Goal: Contribute content: Add original content to the website for others to see

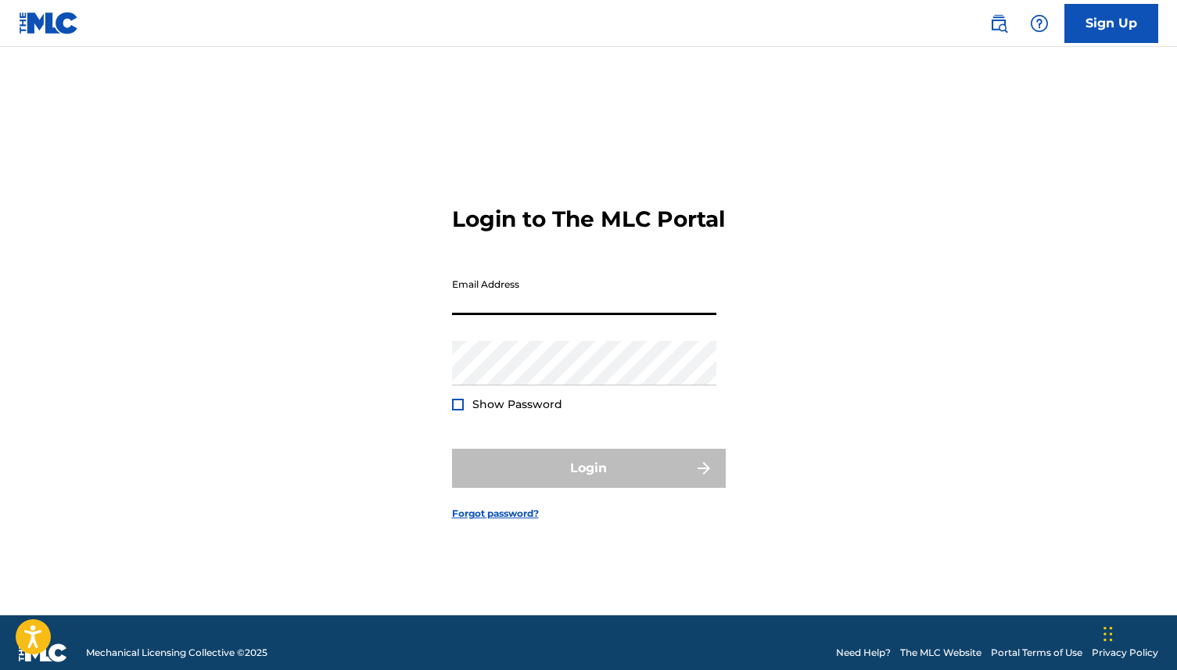
click at [494, 311] on input "Email Address" at bounding box center [584, 293] width 264 height 45
type input "[EMAIL_ADDRESS][DOMAIN_NAME]"
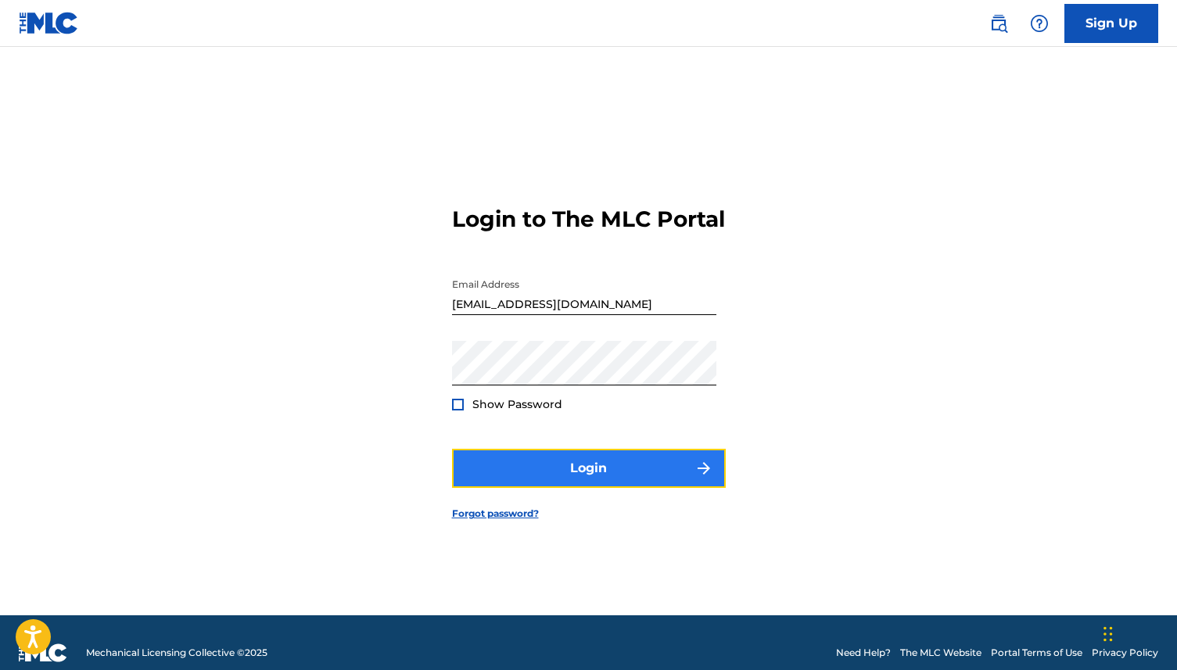
click at [512, 488] on button "Login" at bounding box center [589, 468] width 274 height 39
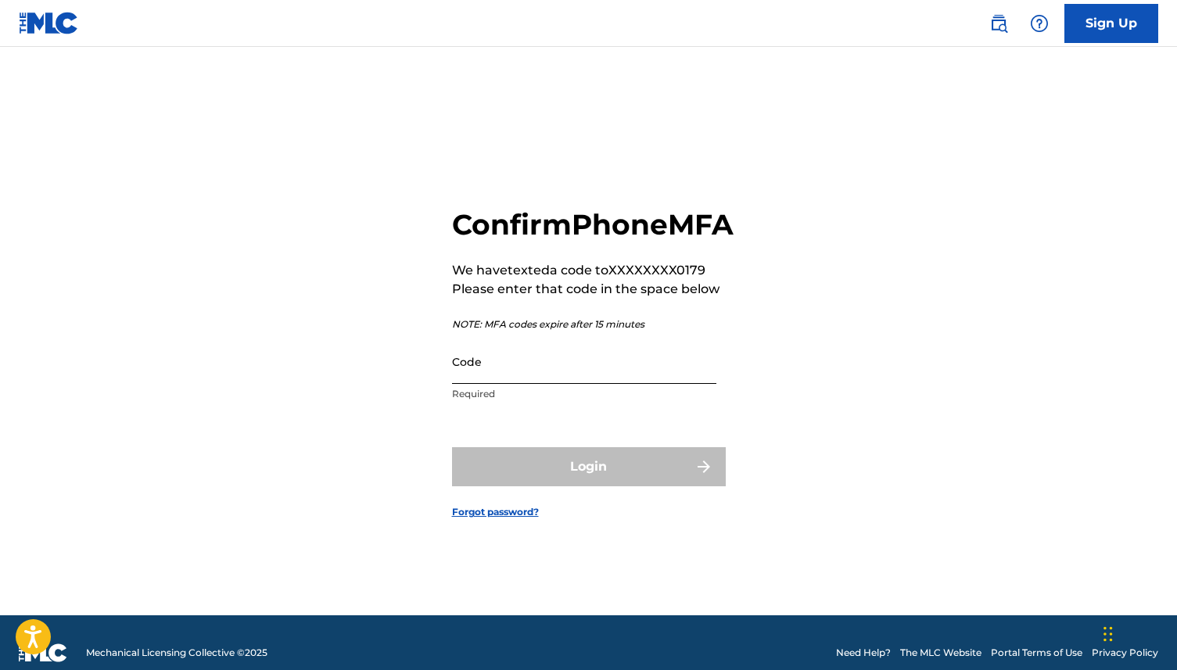
click at [520, 384] on input "Code" at bounding box center [584, 361] width 264 height 45
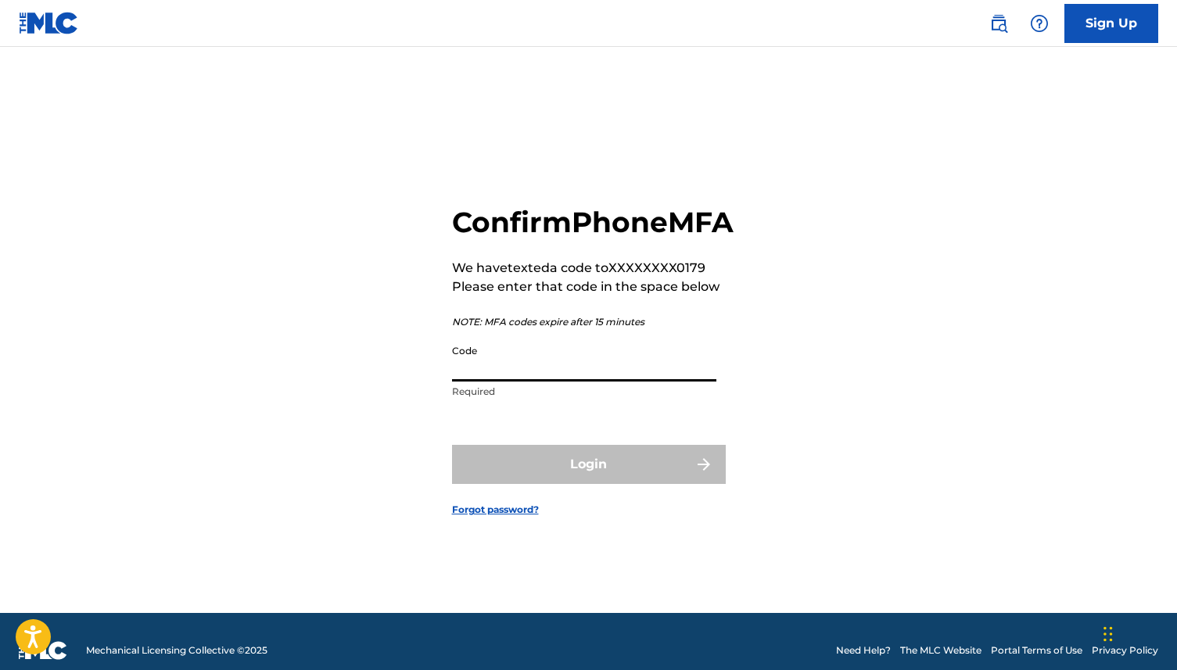
scroll to position [9, 0]
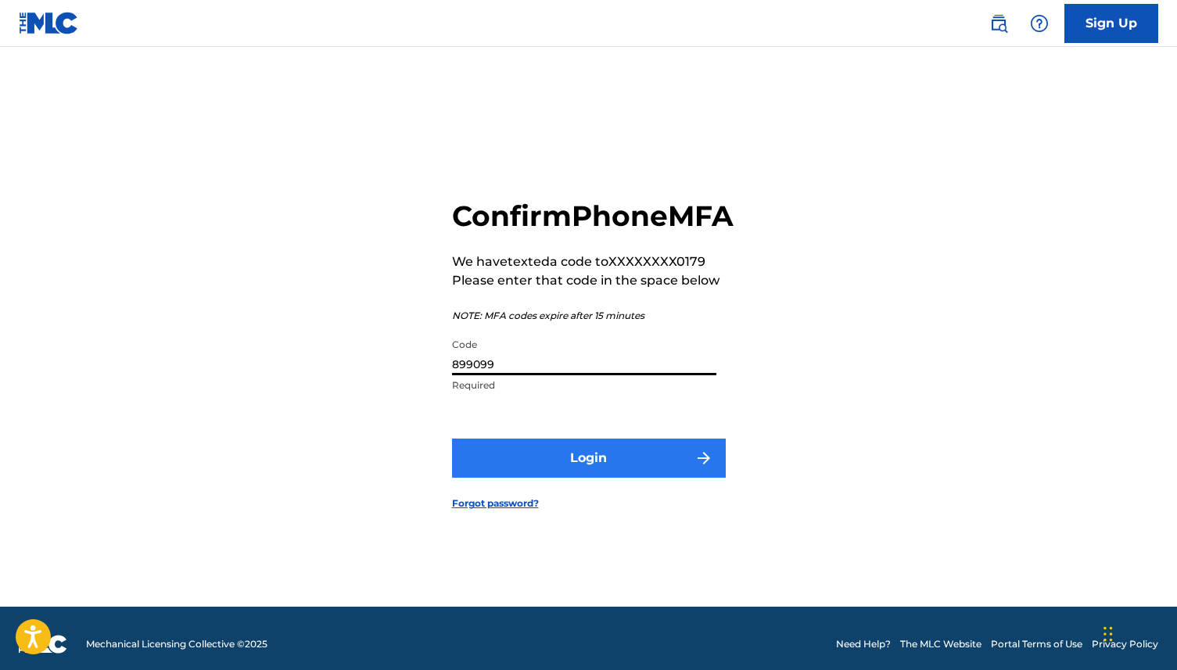
type input "899099"
click at [561, 457] on button "Login" at bounding box center [589, 458] width 274 height 39
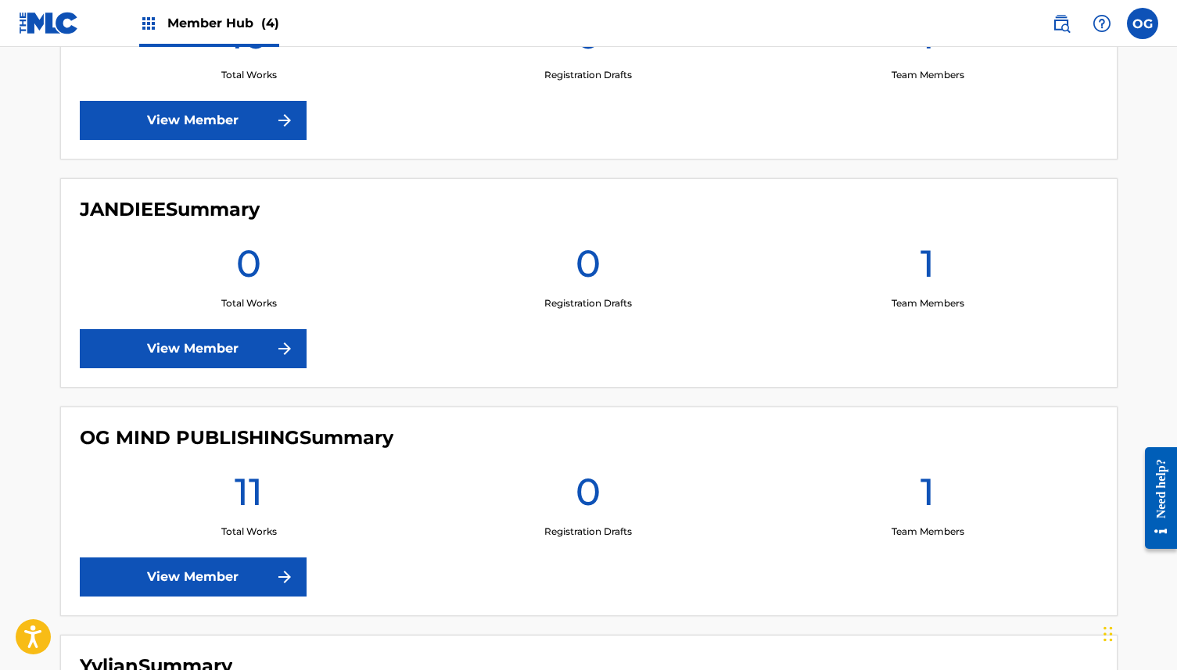
scroll to position [520, 0]
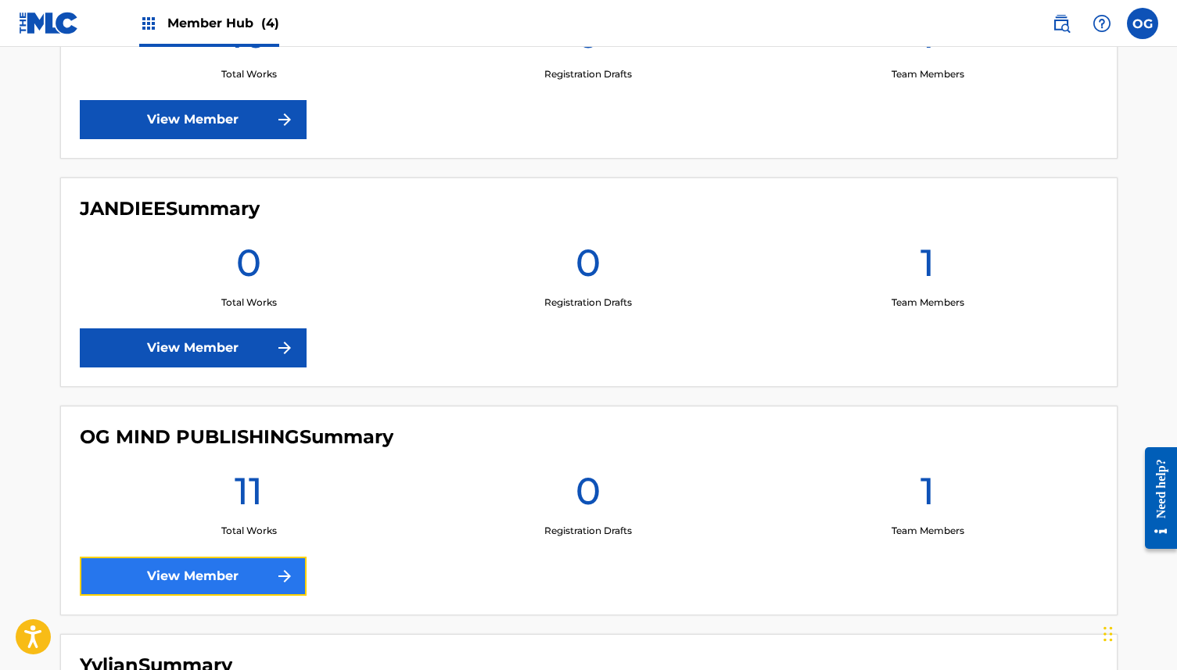
click at [265, 576] on link "View Member" at bounding box center [193, 576] width 227 height 39
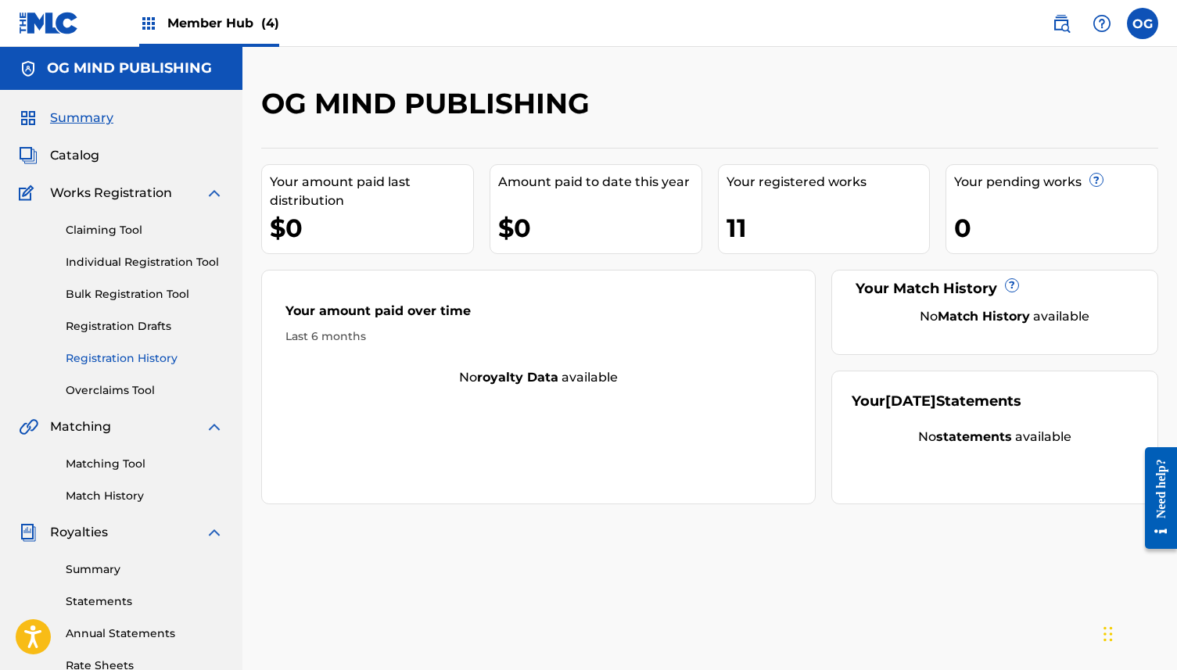
click at [132, 361] on link "Registration History" at bounding box center [145, 358] width 158 height 16
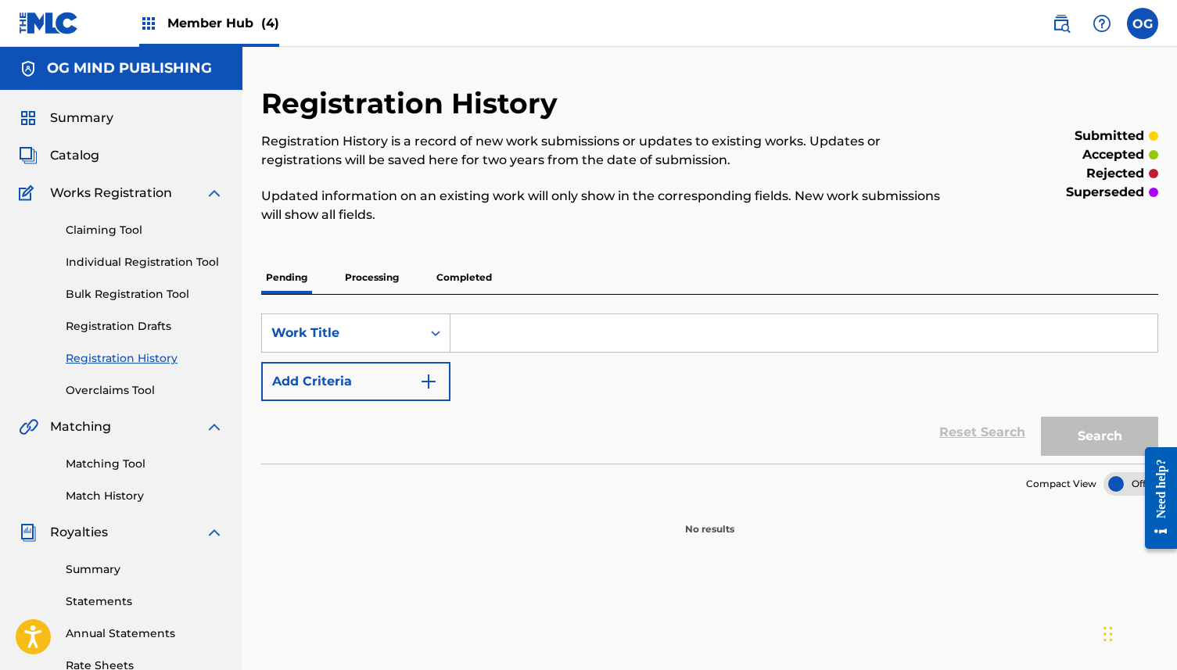
click at [472, 256] on div "Registration History Registration History is a record of new work submissions o…" at bounding box center [709, 311] width 897 height 451
click at [465, 274] on p "Completed" at bounding box center [464, 277] width 65 height 33
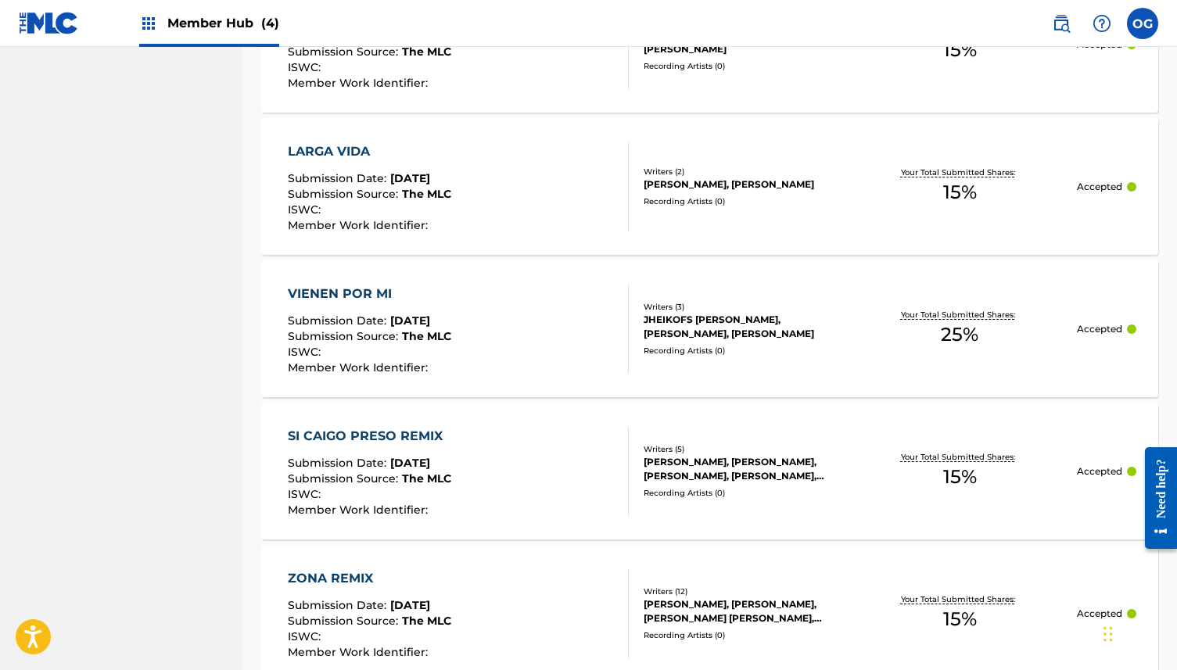
scroll to position [1496, 0]
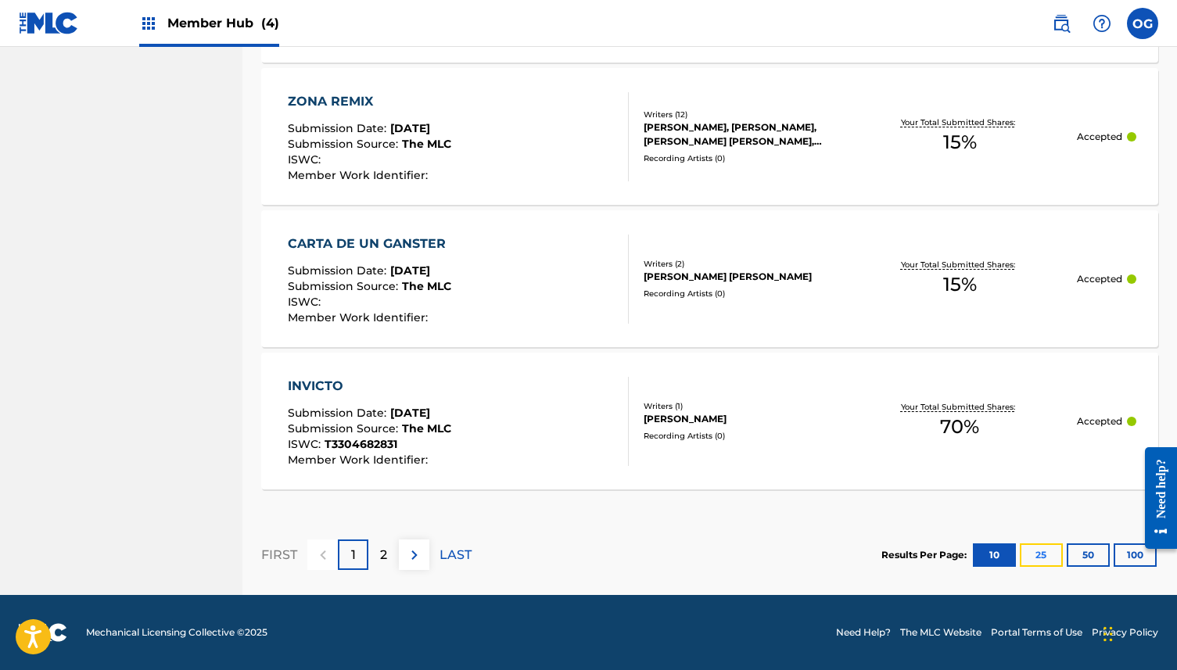
click at [1041, 553] on button "25" at bounding box center [1041, 555] width 43 height 23
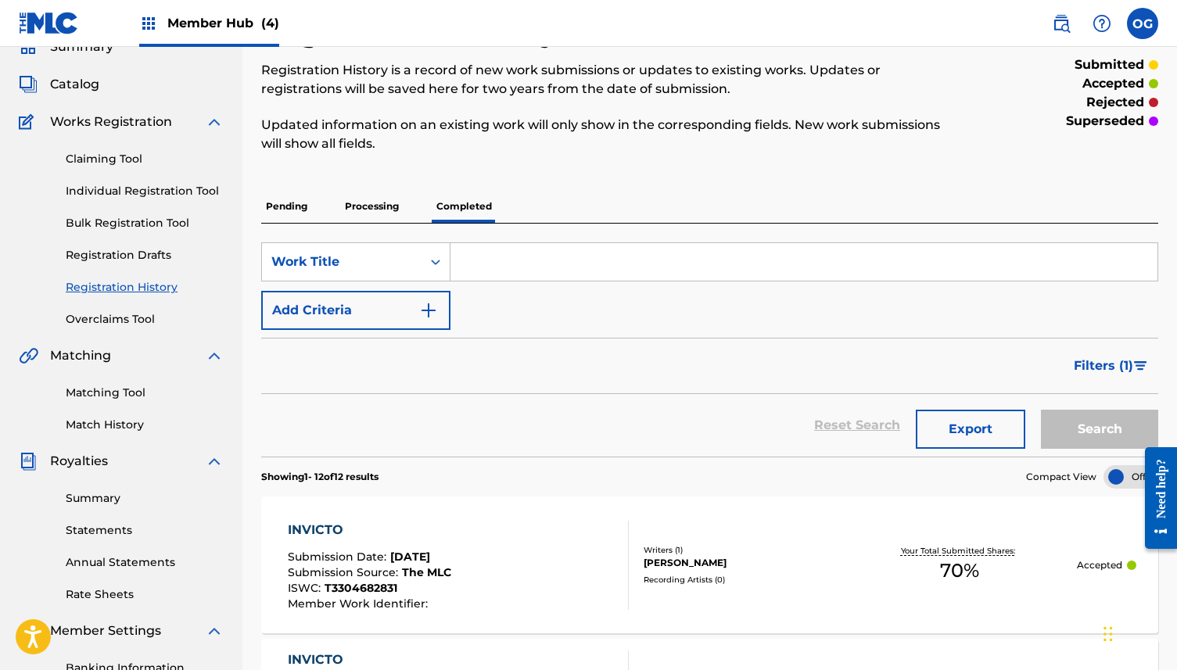
scroll to position [0, 0]
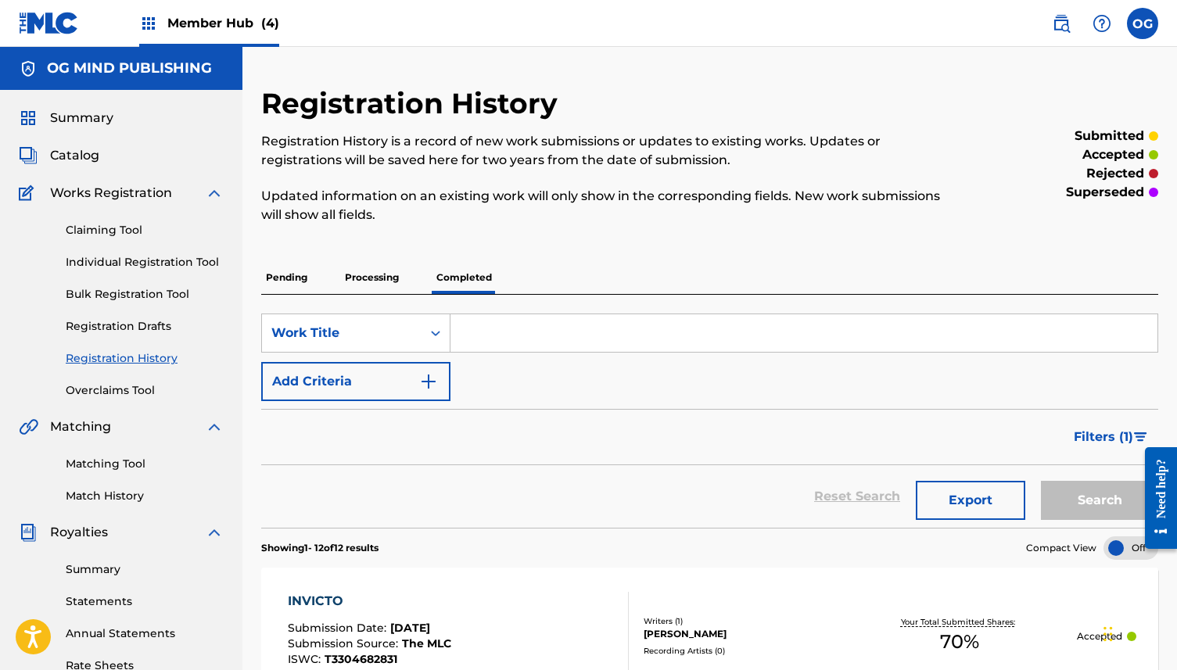
click at [66, 25] on img at bounding box center [49, 23] width 60 height 23
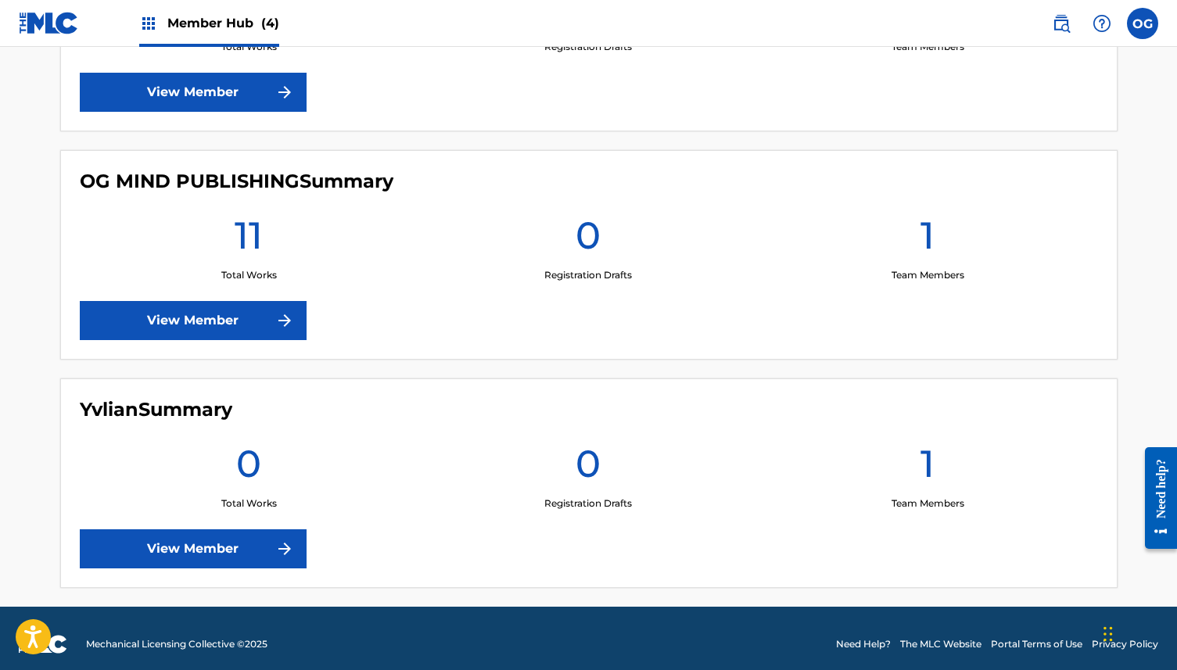
scroll to position [788, 0]
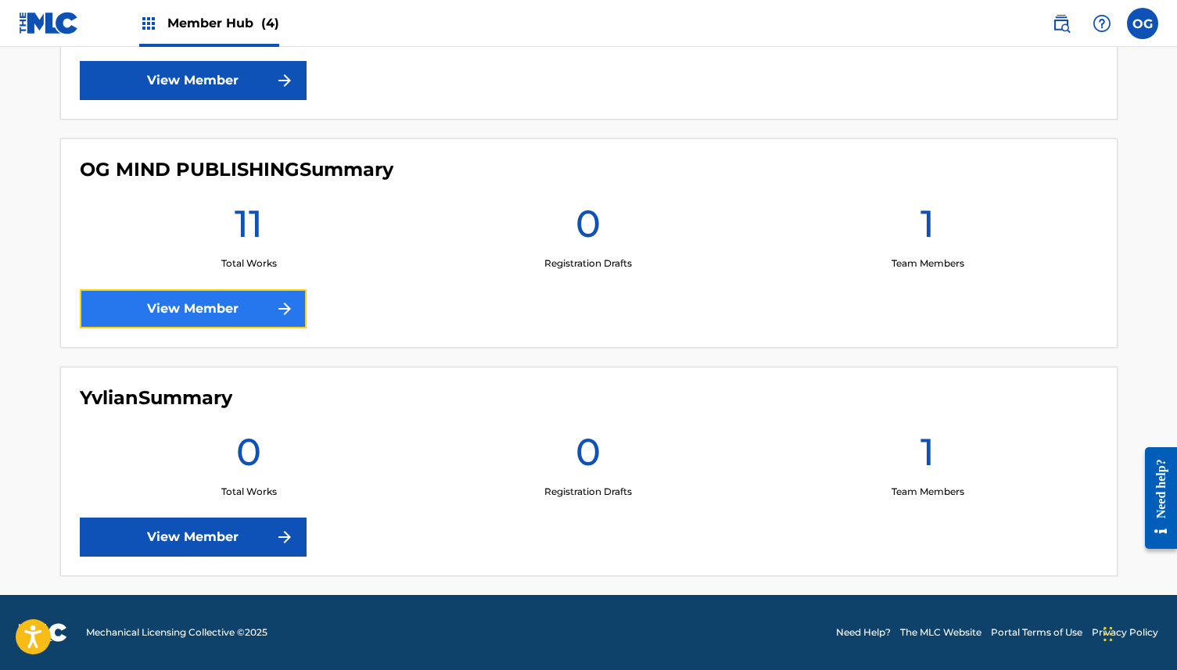
click at [236, 297] on link "View Member" at bounding box center [193, 308] width 227 height 39
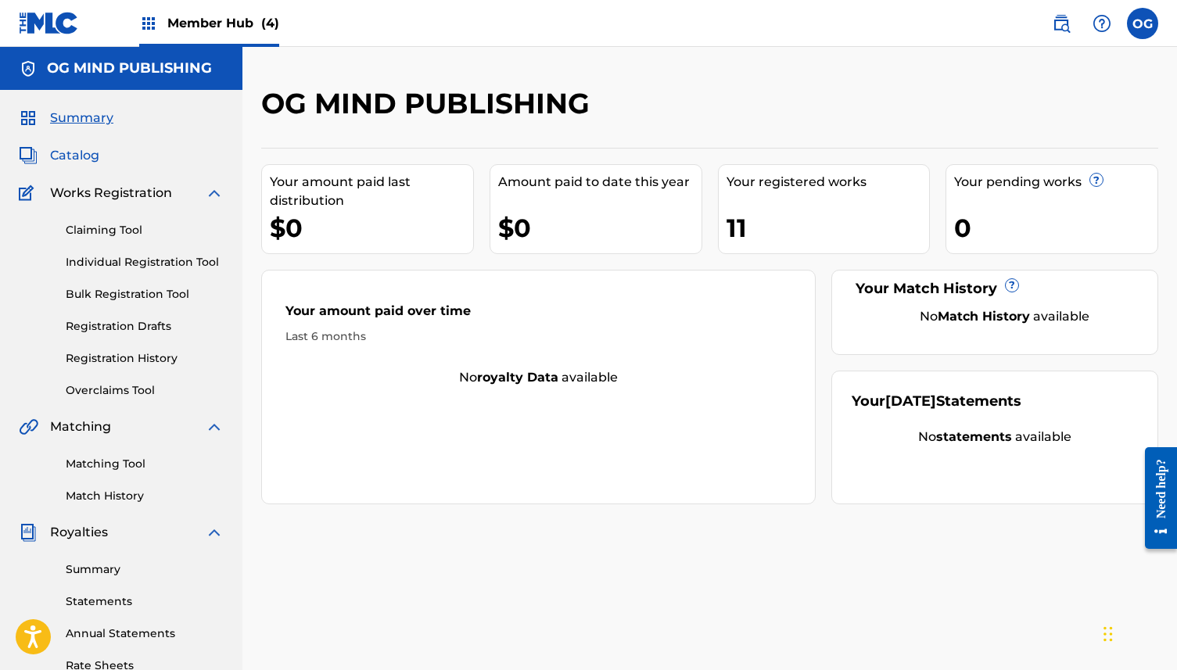
click at [77, 148] on span "Catalog" at bounding box center [74, 155] width 49 height 19
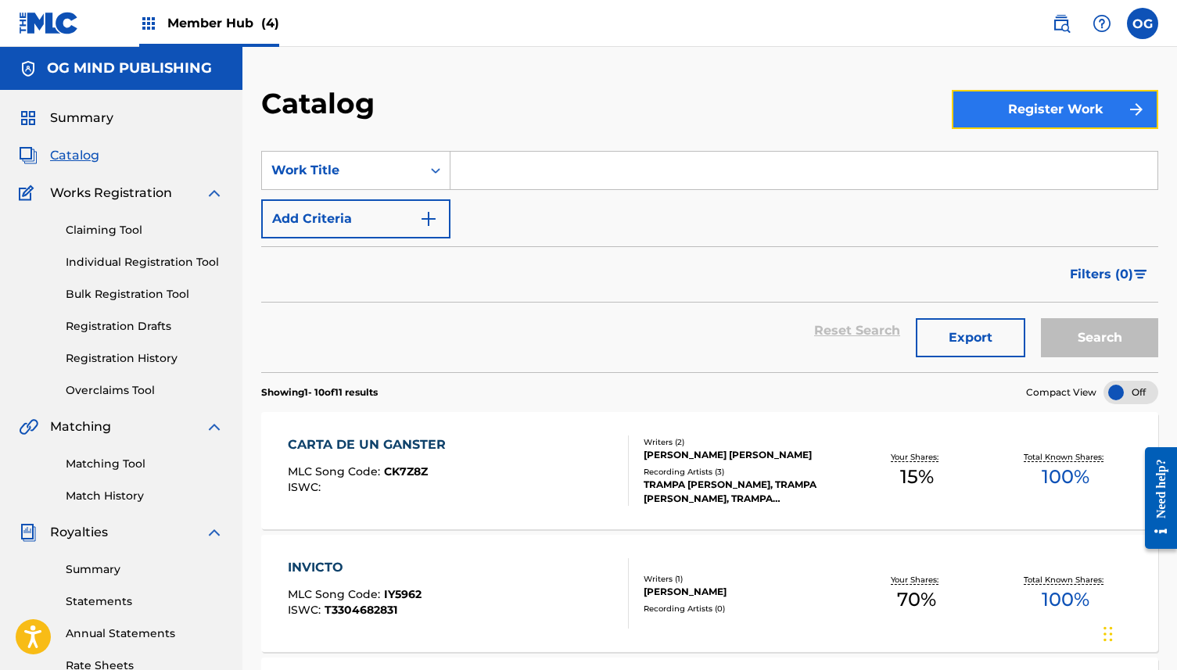
click at [1059, 116] on button "Register Work" at bounding box center [1055, 109] width 206 height 39
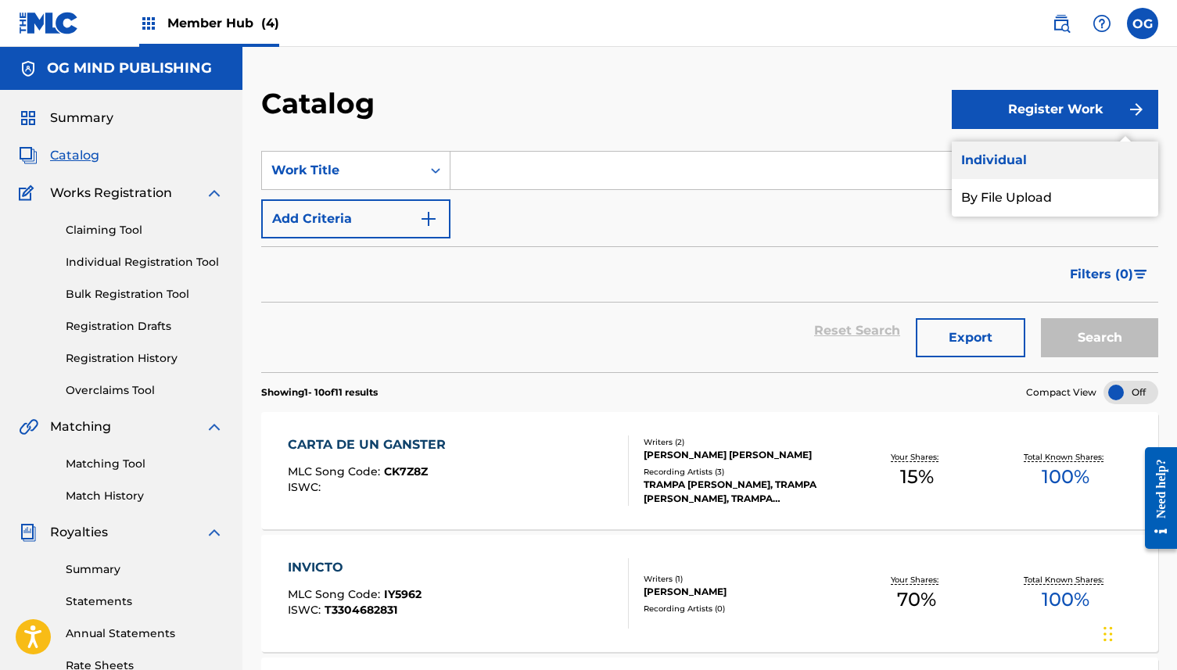
click at [1011, 148] on link "Individual" at bounding box center [1055, 161] width 206 height 38
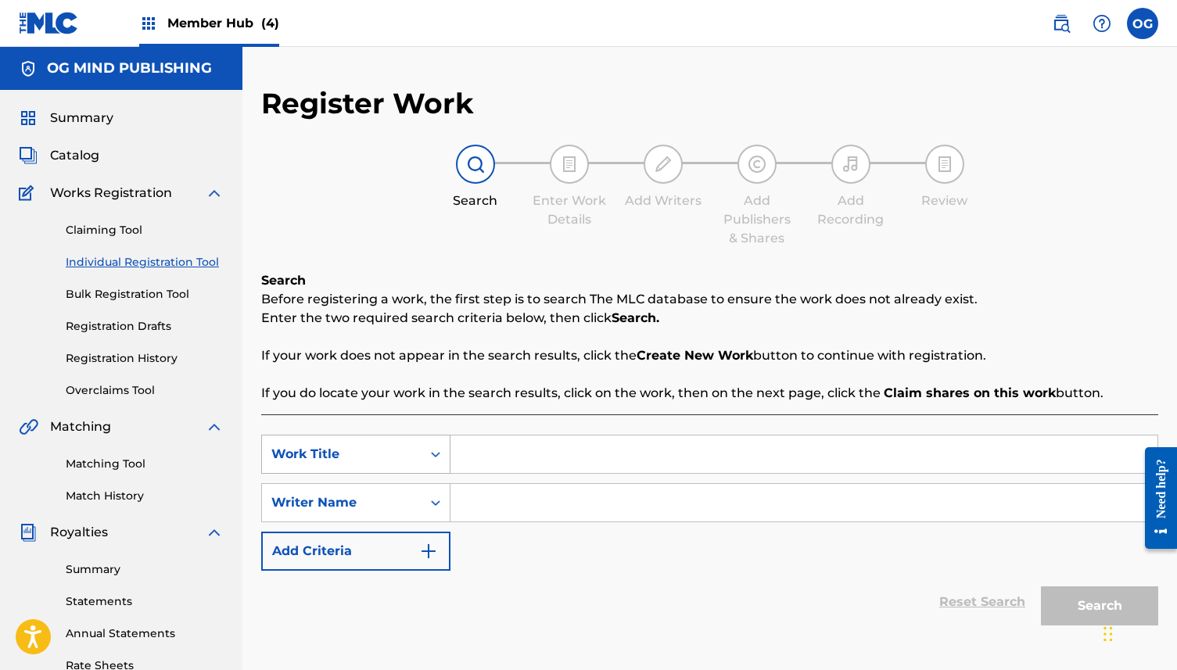
scroll to position [4, 0]
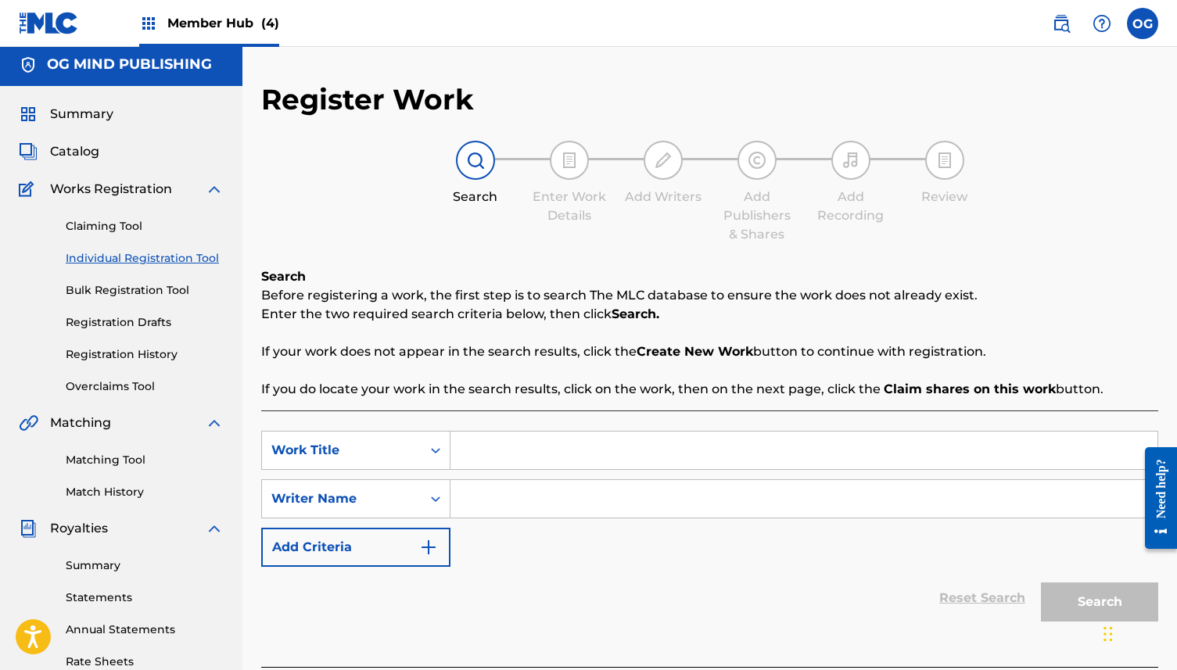
click at [492, 443] on input "Search Form" at bounding box center [804, 451] width 707 height 38
click at [522, 433] on input "Search Form" at bounding box center [804, 451] width 707 height 38
paste input "24/7"
type input "24/7"
click at [496, 514] on input "Search Form" at bounding box center [804, 499] width 707 height 38
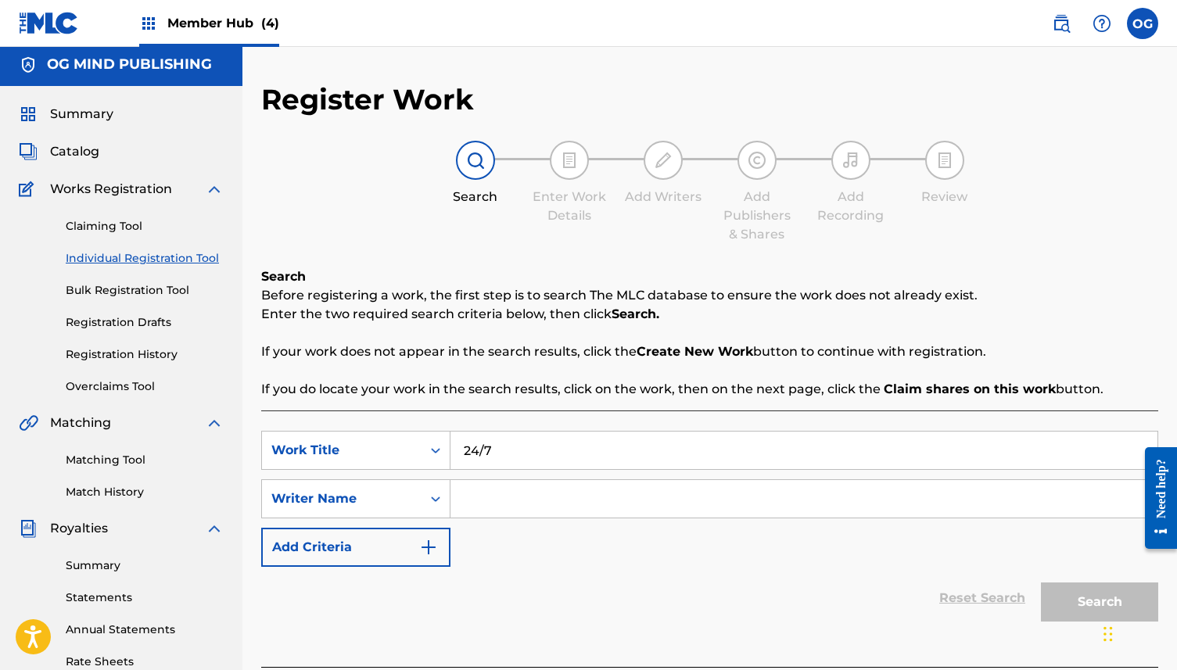
paste input "25stack"
click at [1083, 612] on button "Search" at bounding box center [1099, 602] width 117 height 39
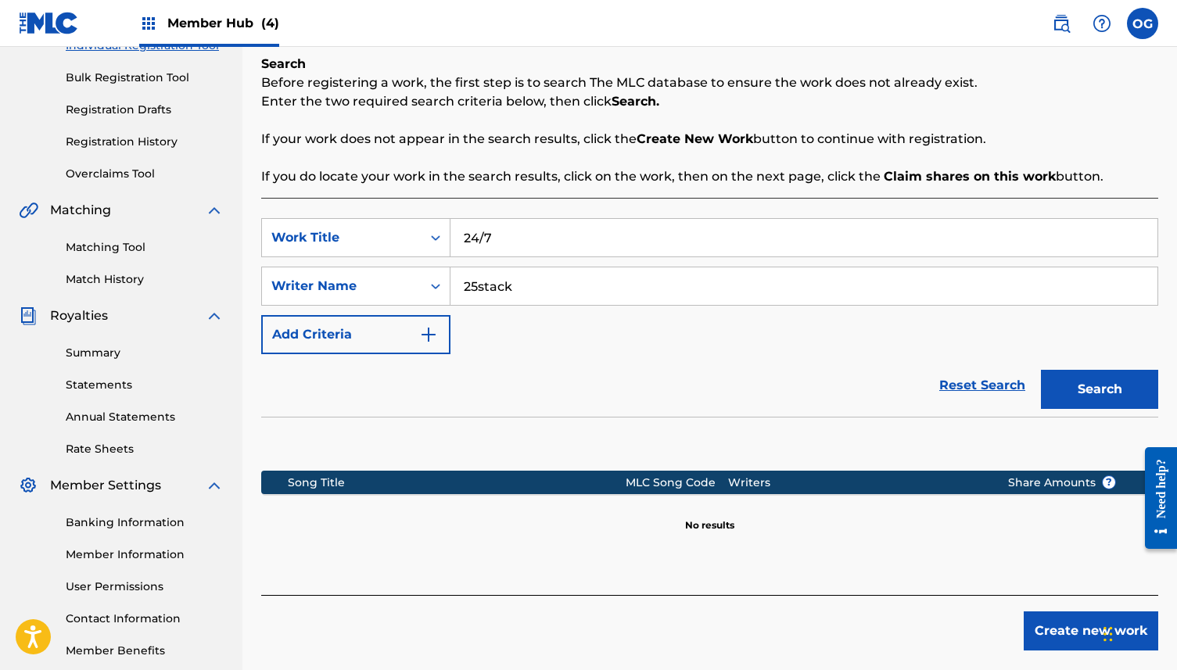
scroll to position [221, 0]
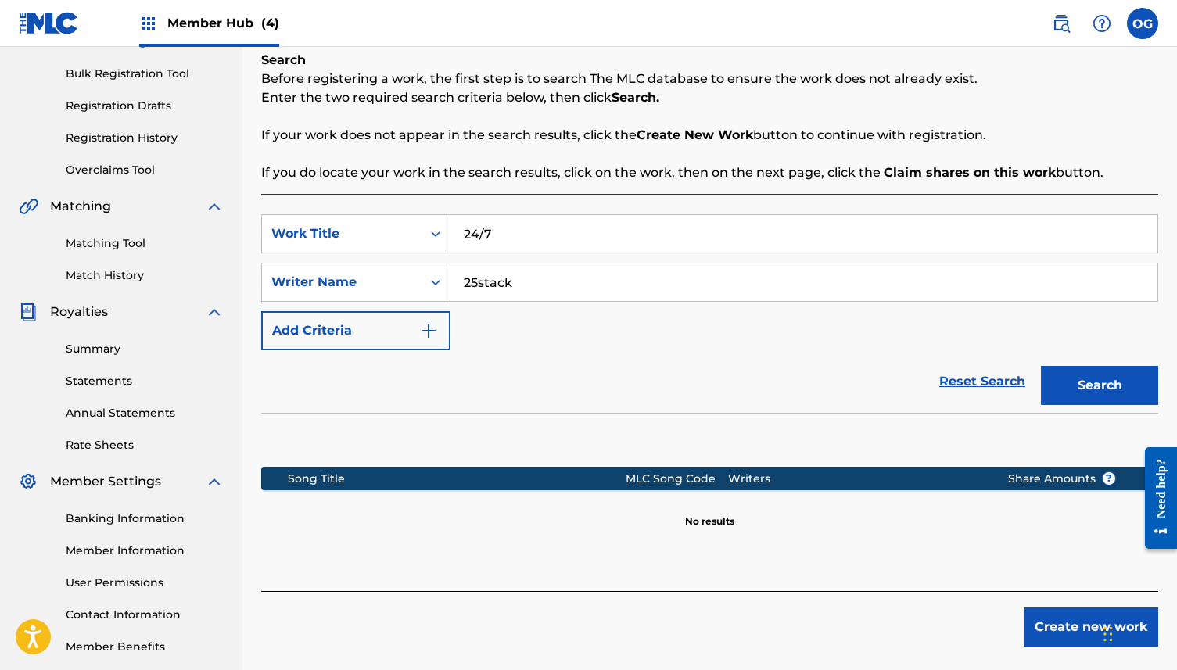
drag, startPoint x: 637, startPoint y: 281, endPoint x: 294, endPoint y: 256, distance: 343.5
click at [294, 256] on div "SearchWithCriteria9d707aa3-1807-46e5-be57-96576ab21200 Work Title 24/7 SearchWi…" at bounding box center [709, 282] width 897 height 136
paste input "[PERSON_NAME]"
click at [1062, 370] on button "Search" at bounding box center [1099, 385] width 117 height 39
drag, startPoint x: 677, startPoint y: 288, endPoint x: 383, endPoint y: 278, distance: 294.3
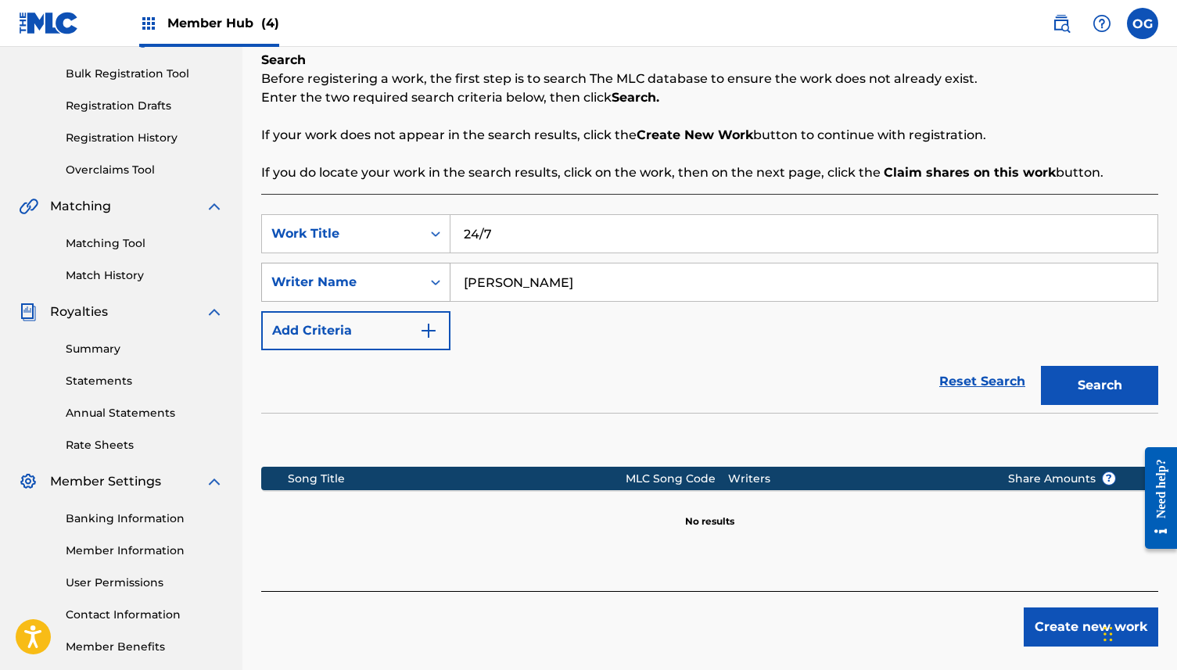
click at [387, 279] on div "SearchWithCriteria6cfabc70-1be9-4763-90e1-219d2ea3329b Writer Name [PERSON_NAME]" at bounding box center [709, 282] width 897 height 39
type input "[PERSON_NAME]"
click at [1116, 396] on button "Search" at bounding box center [1099, 385] width 117 height 39
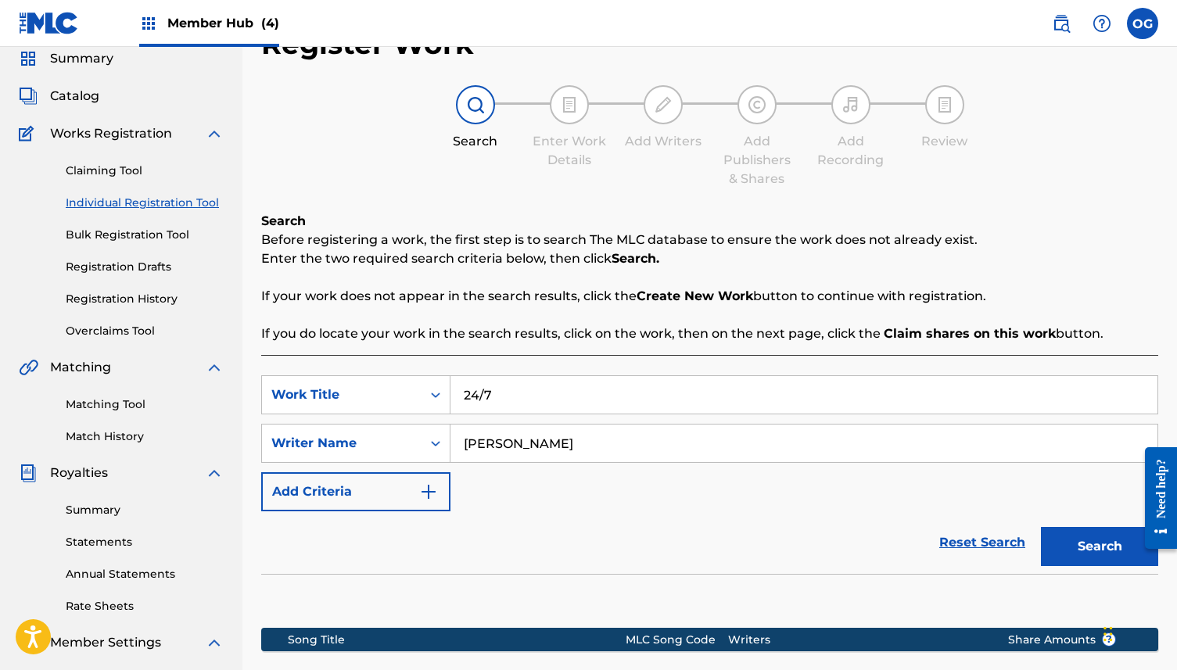
scroll to position [0, 0]
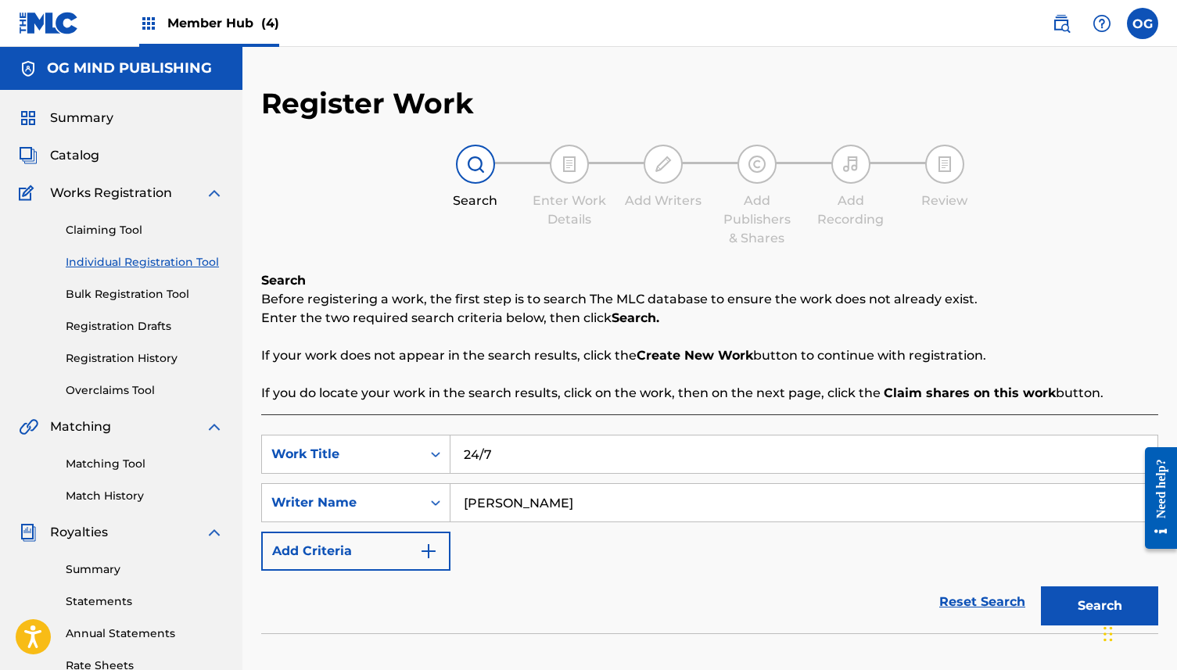
click at [67, 27] on img at bounding box center [49, 23] width 60 height 23
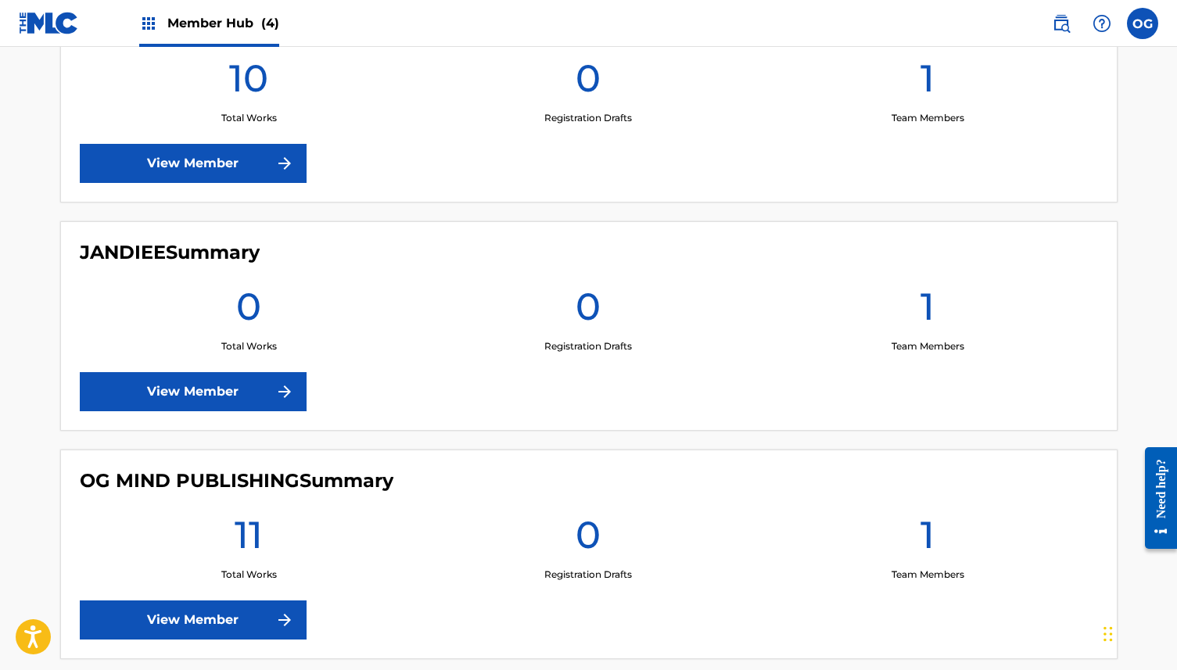
scroll to position [473, 0]
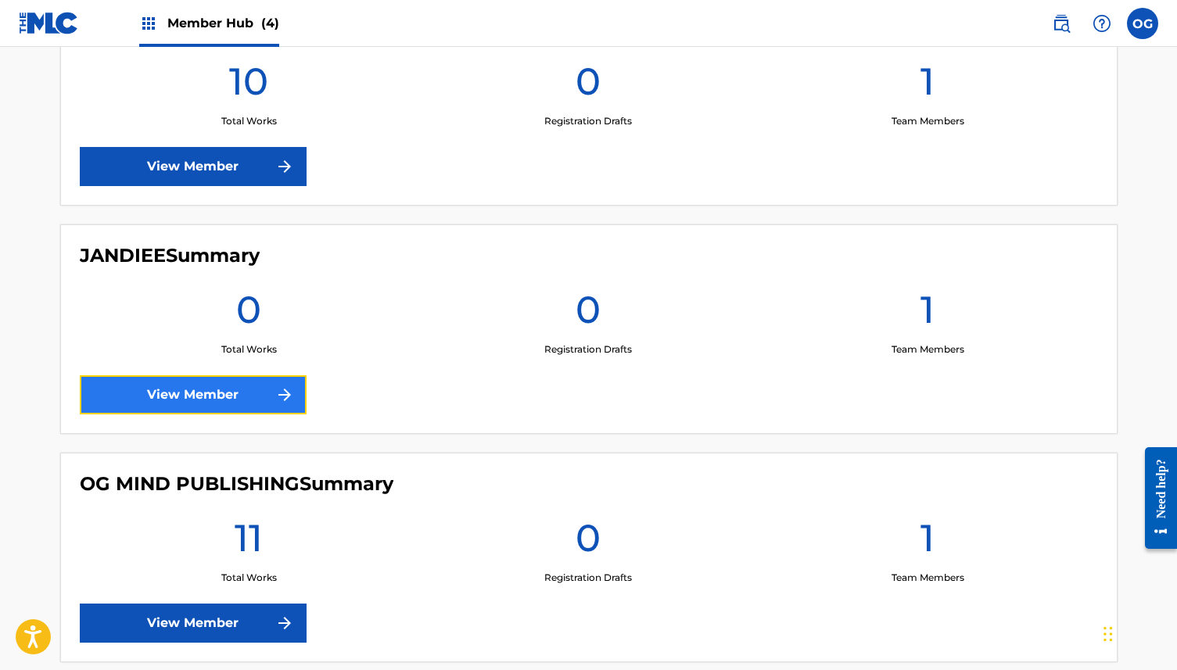
click at [270, 404] on link "View Member" at bounding box center [193, 394] width 227 height 39
